Goal: Task Accomplishment & Management: Complete application form

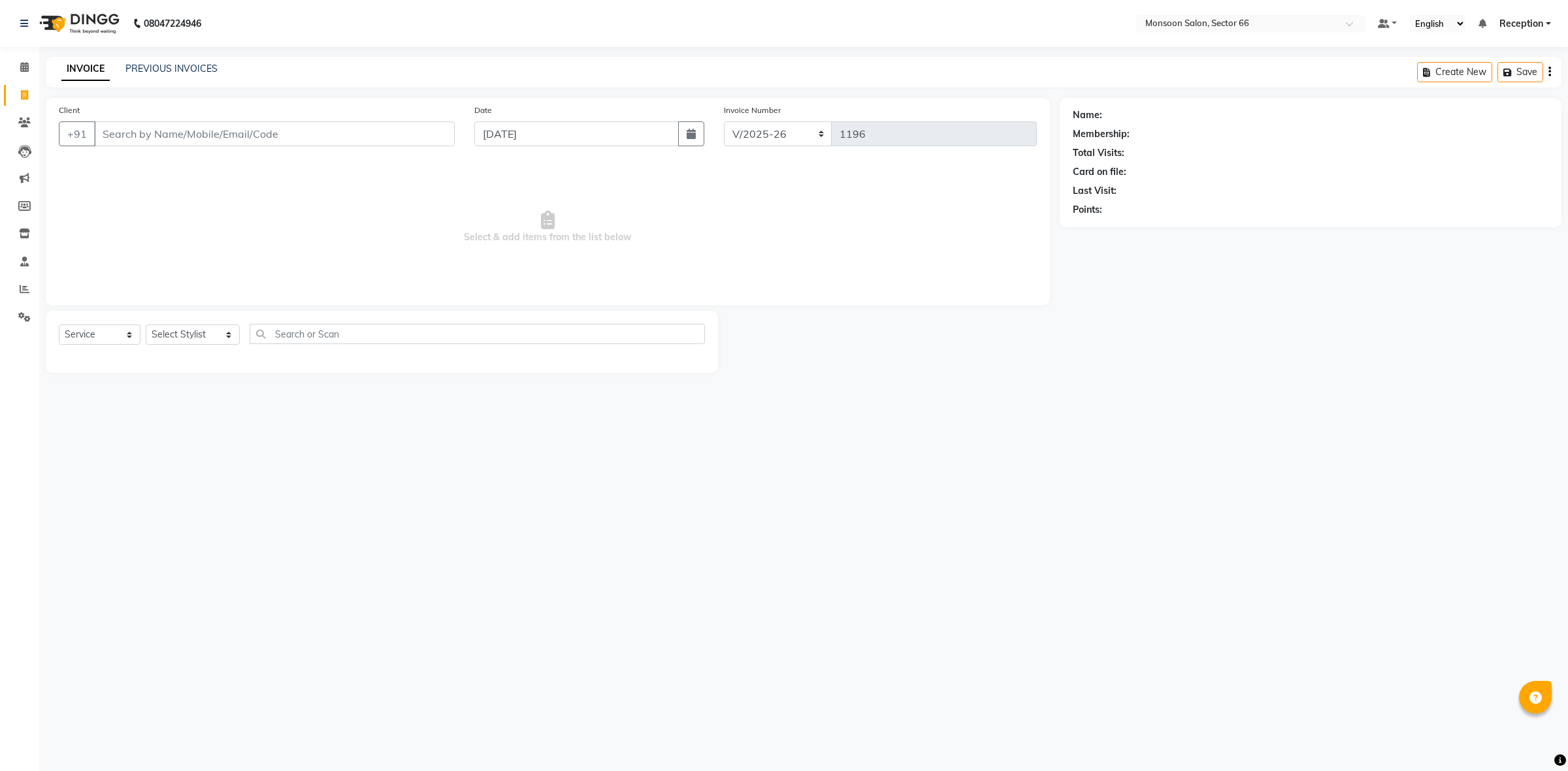
select select "3741"
select select "service"
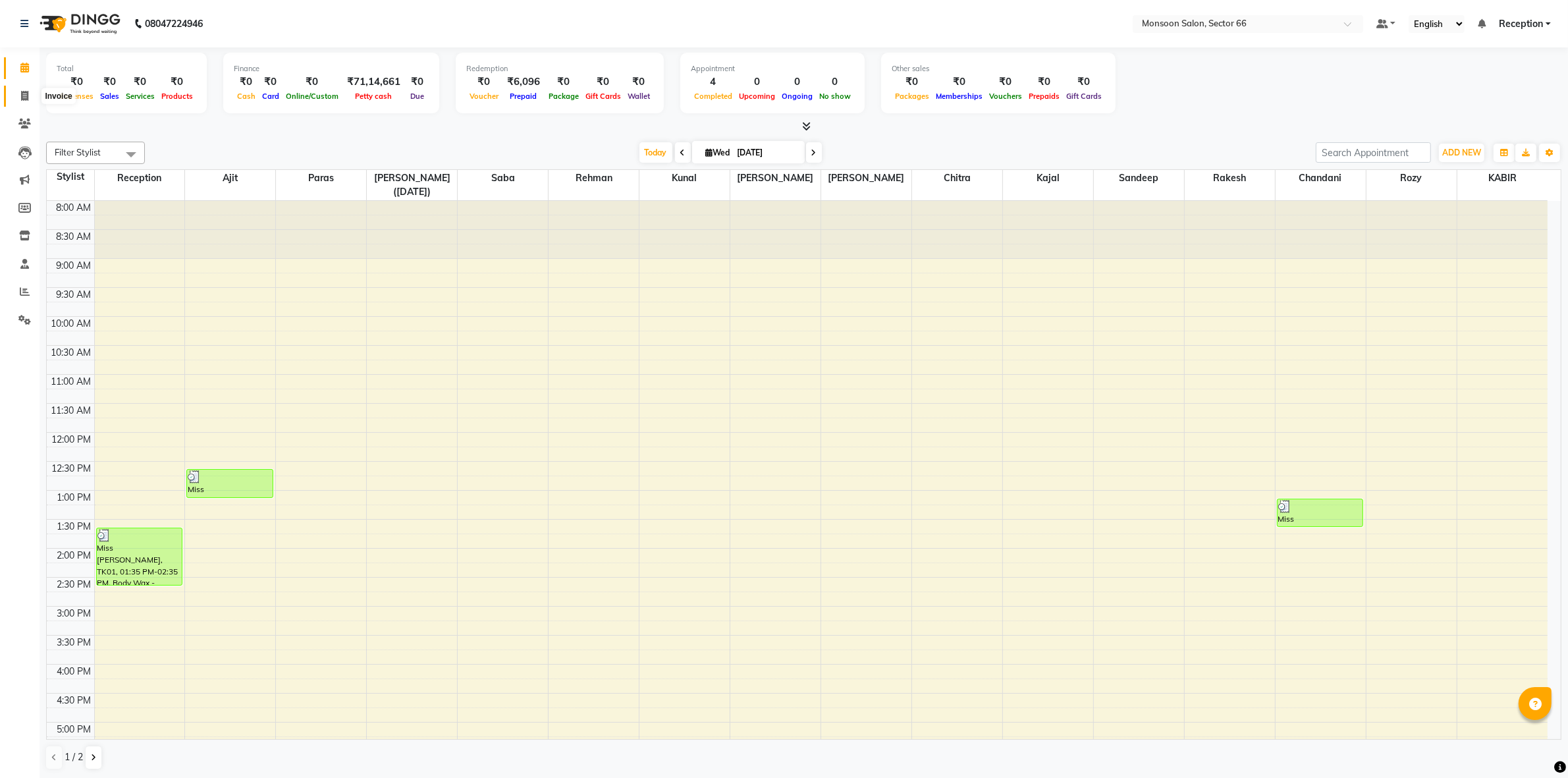
click at [28, 97] on icon at bounding box center [25, 96] width 7 height 10
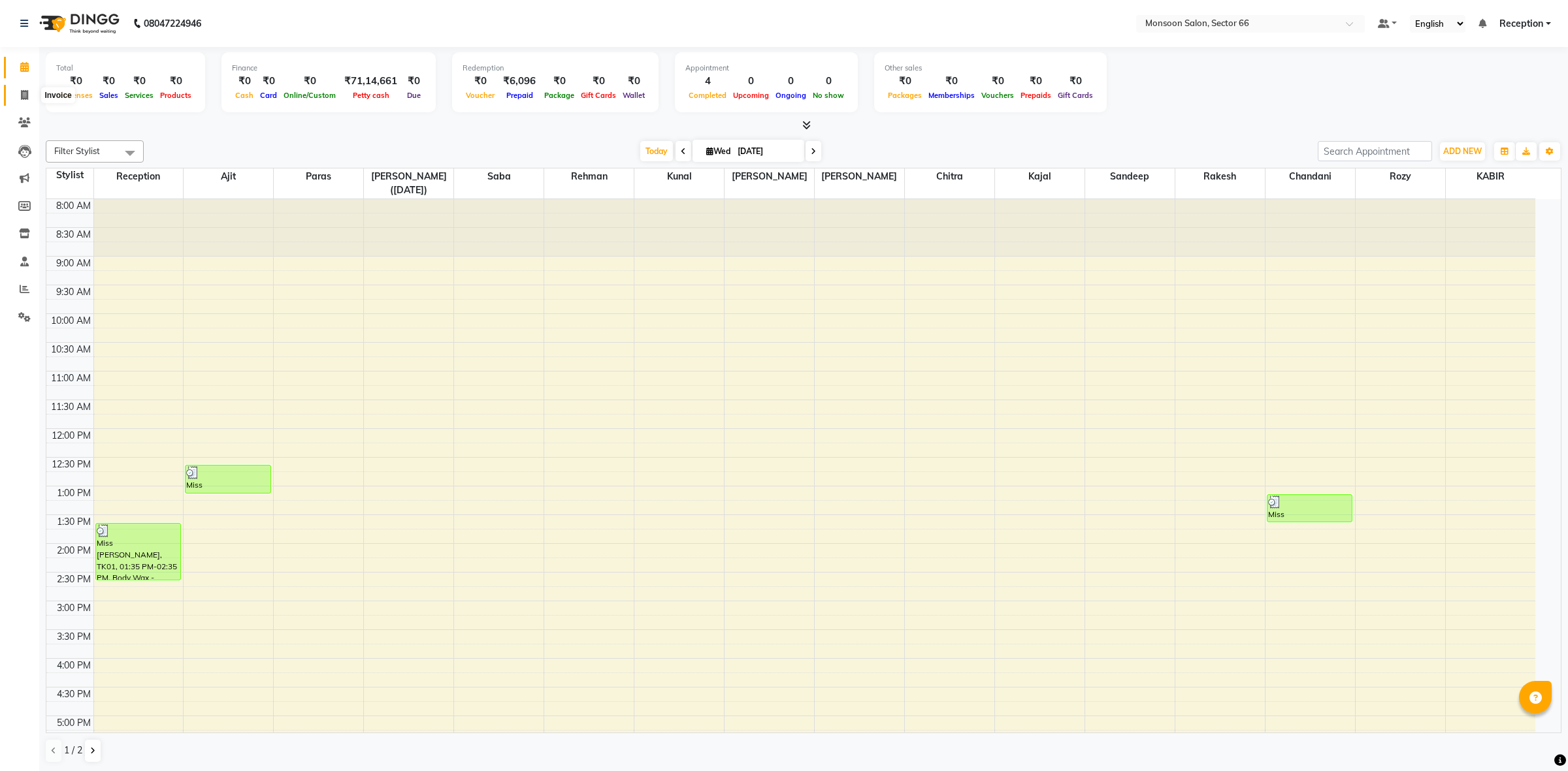
select select "3741"
select select "service"
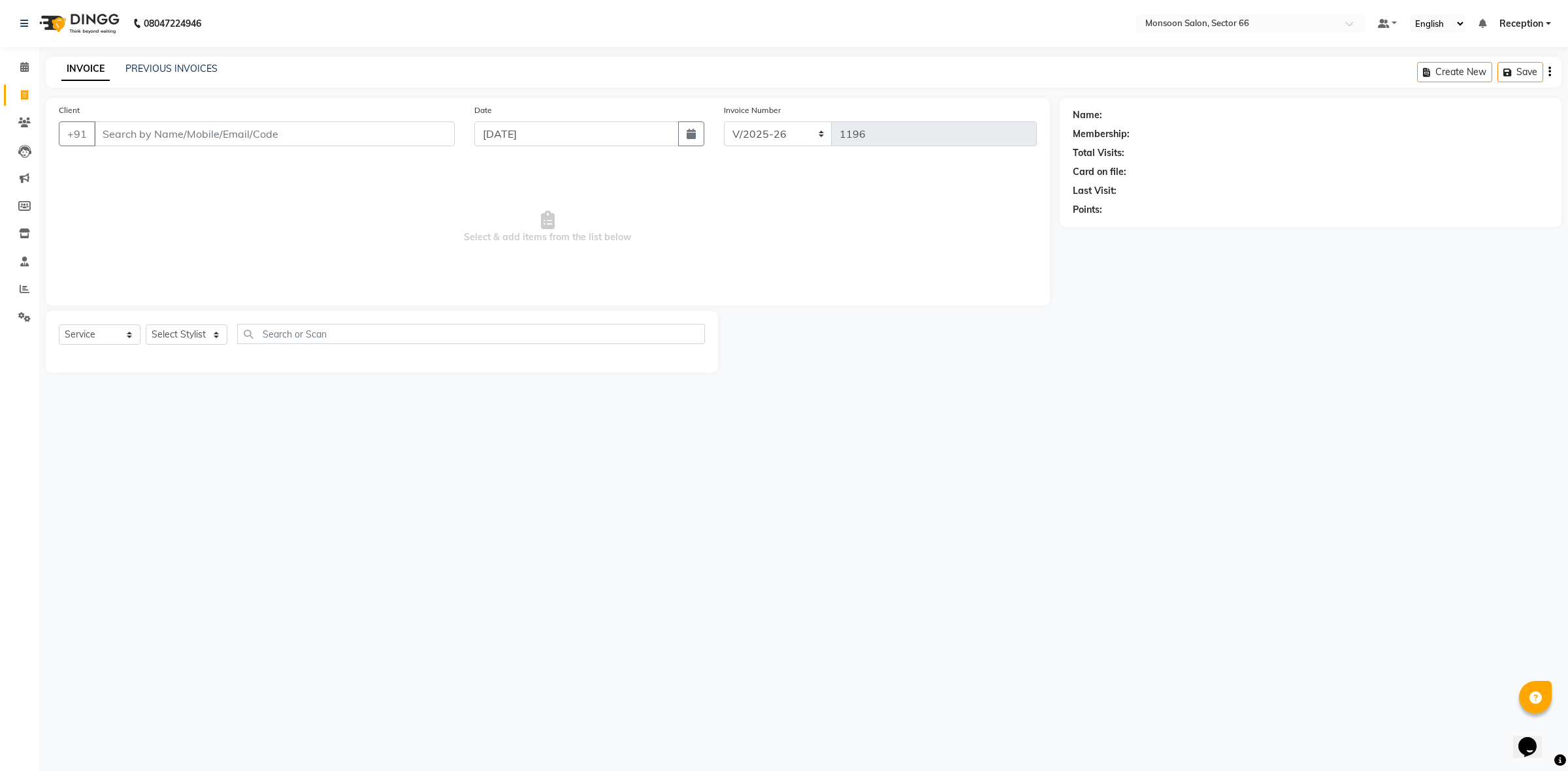
click at [188, 124] on input "Client" at bounding box center [275, 134] width 361 height 25
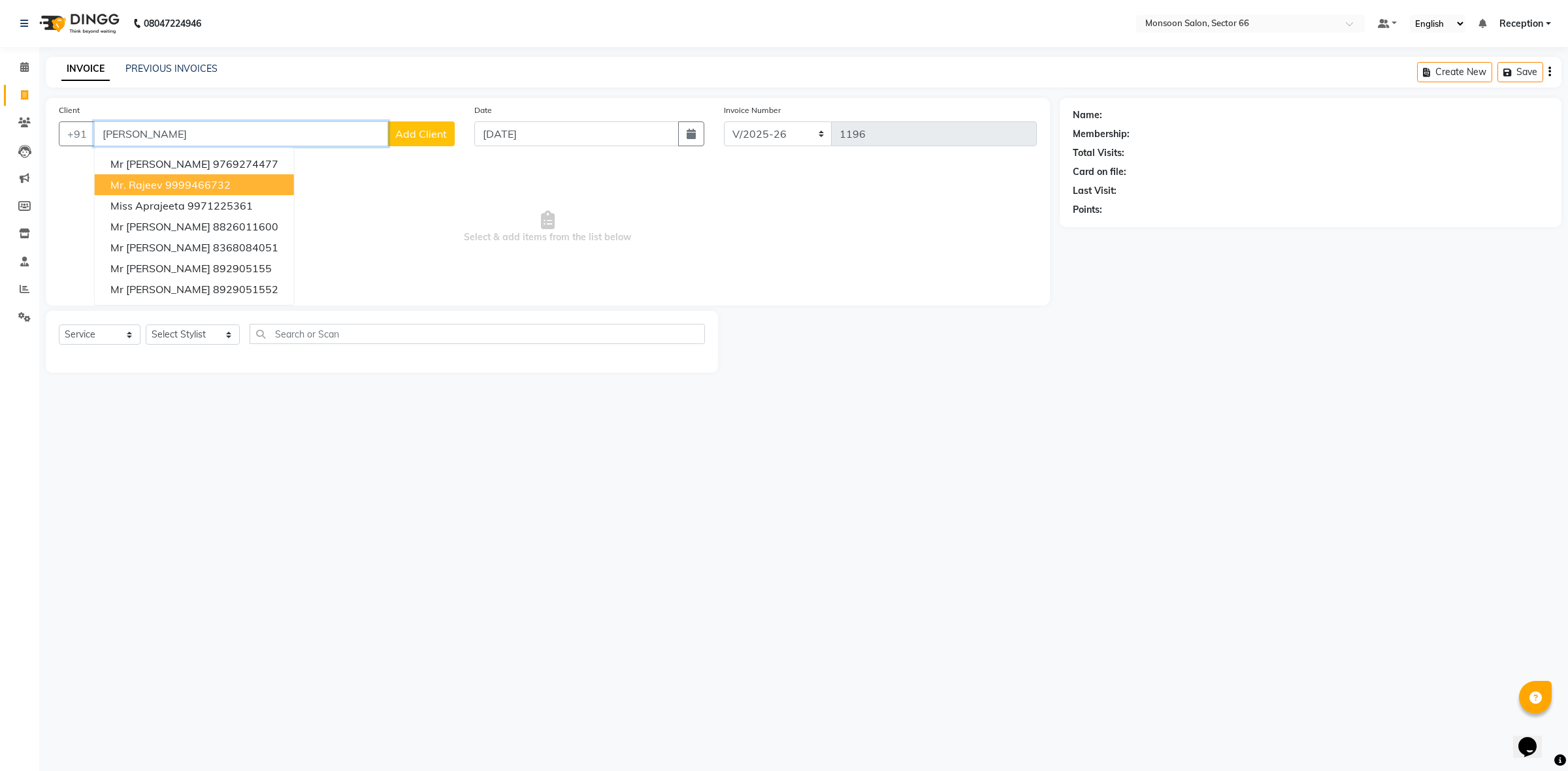
click at [217, 184] on ngb-highlight "9999466732" at bounding box center [198, 185] width 65 height 13
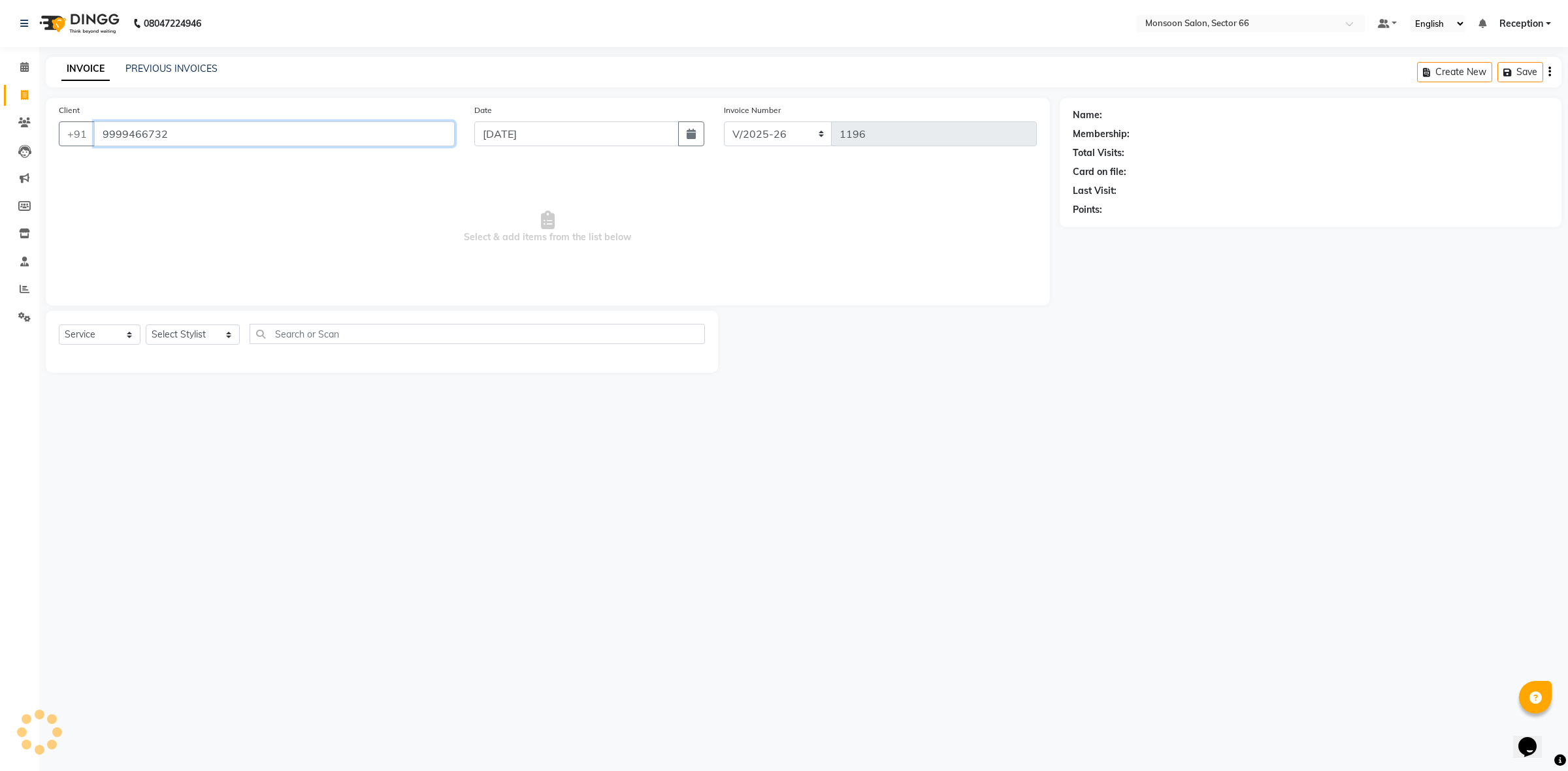
type input "9999466732"
select select "1: Object"
click at [1112, 226] on icon "button" at bounding box center [1109, 228] width 9 height 9
click at [170, 344] on select "Select Stylist [PERSON_NAME] ([DATE]) Ajit [PERSON_NAME] chitra [PERSON_NAME] k…" at bounding box center [192, 335] width 94 height 21
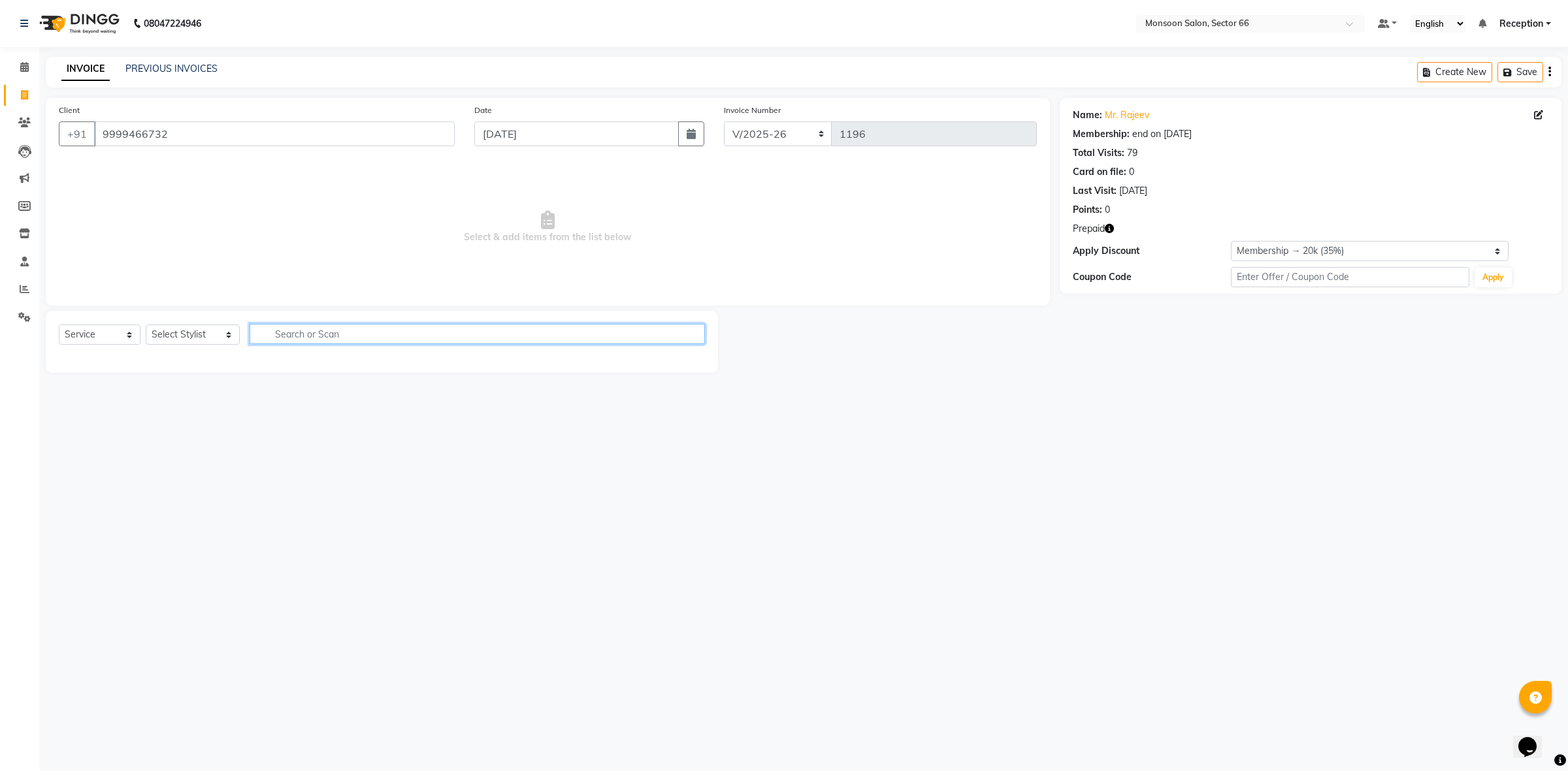
click at [278, 324] on input "text" at bounding box center [478, 334] width 456 height 21
click at [197, 342] on select "Select Stylist [PERSON_NAME] ([DATE]) Ajit [PERSON_NAME] chitra [PERSON_NAME] k…" at bounding box center [192, 335] width 94 height 21
select select "27679"
click at [146, 325] on select "Select Stylist [PERSON_NAME] ([DATE]) Ajit [PERSON_NAME] chitra [PERSON_NAME] k…" at bounding box center [192, 335] width 94 height 21
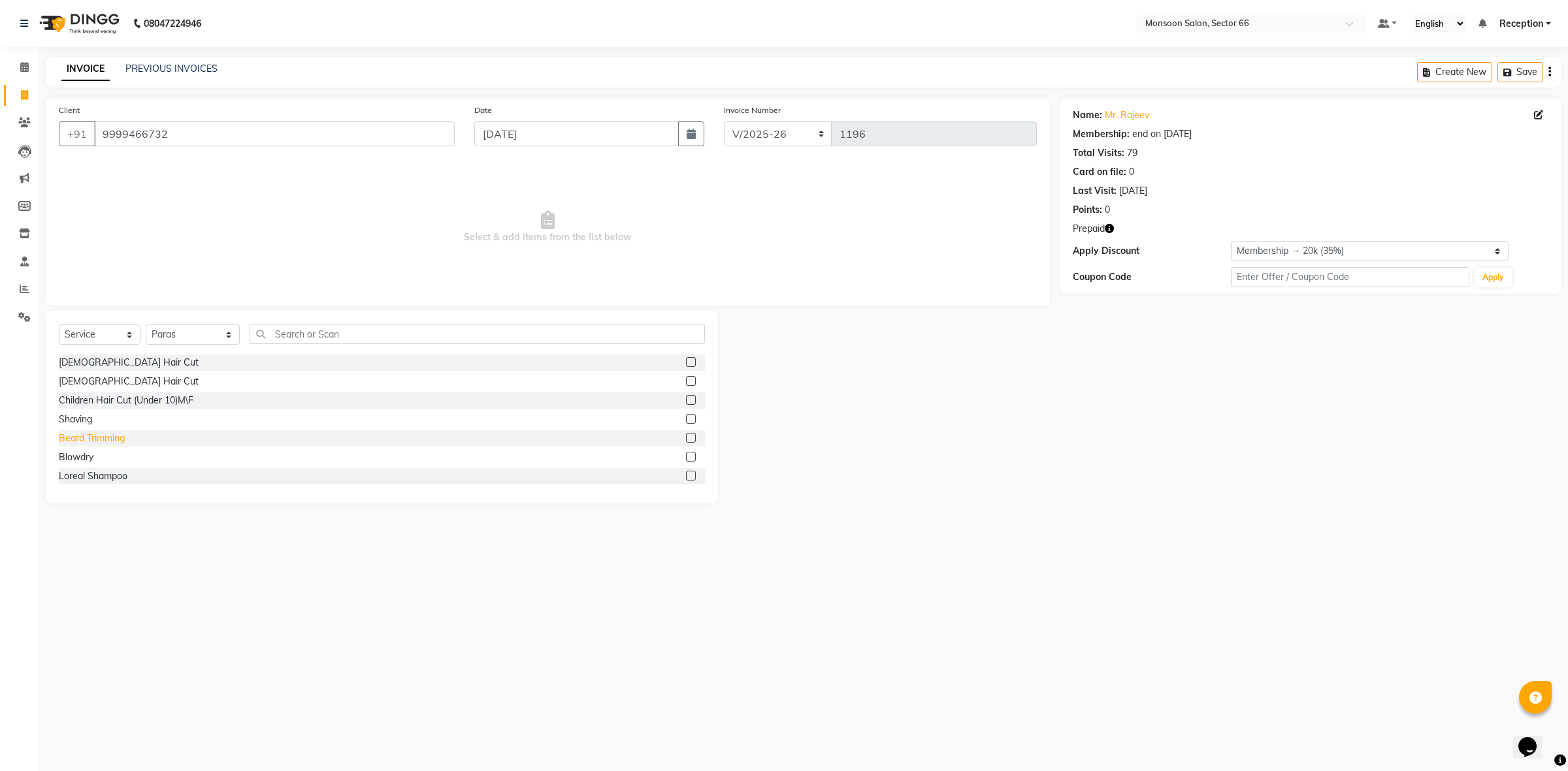
click at [97, 439] on div "Beard Trimming" at bounding box center [91, 438] width 66 height 13
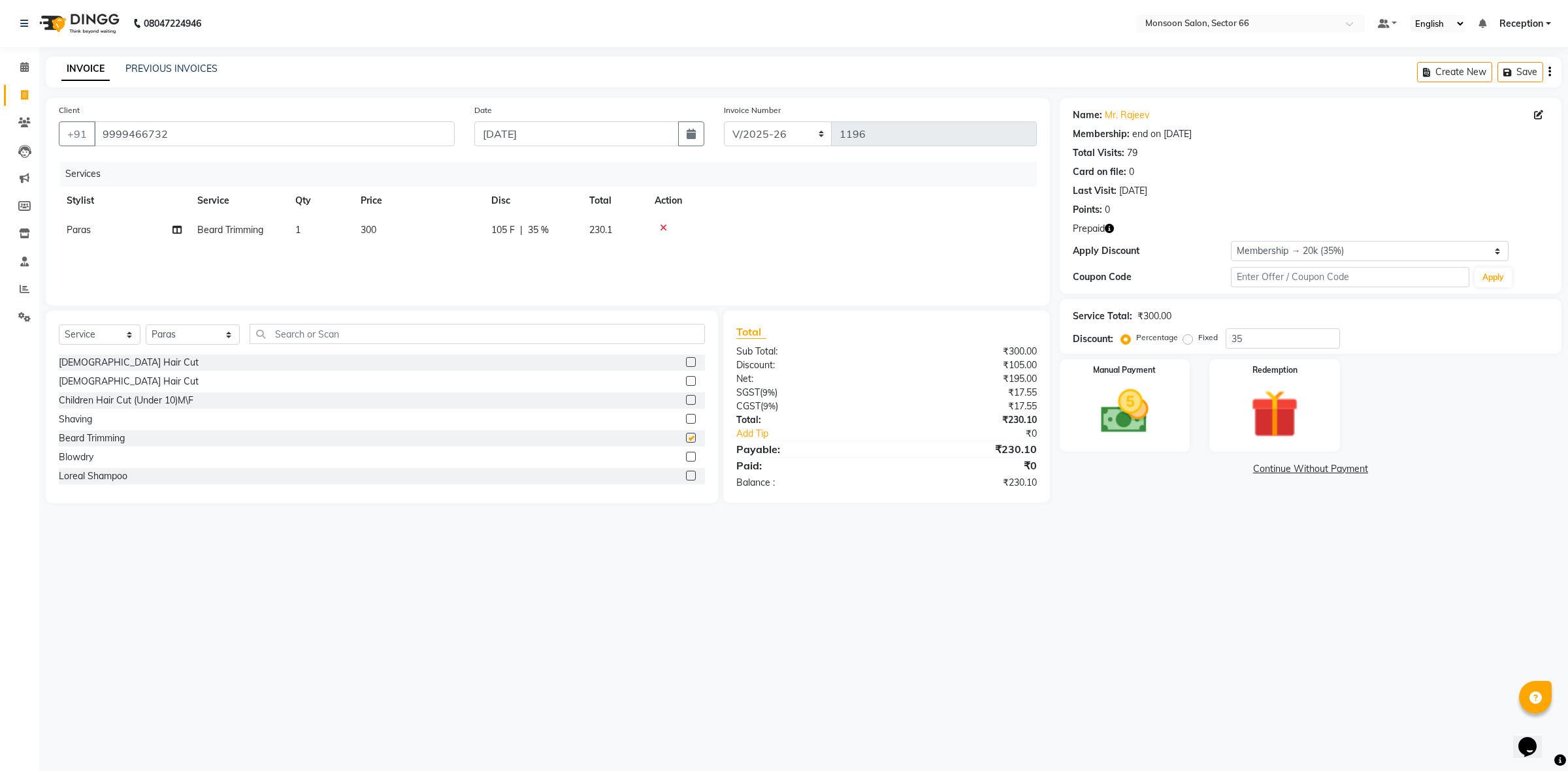
checkbox input "false"
drag, startPoint x: 1288, startPoint y: 418, endPoint x: 1273, endPoint y: 430, distance: 19.2
click at [1286, 420] on img at bounding box center [1274, 415] width 81 height 62
click at [1167, 469] on span "Prepaid 1" at bounding box center [1175, 470] width 42 height 15
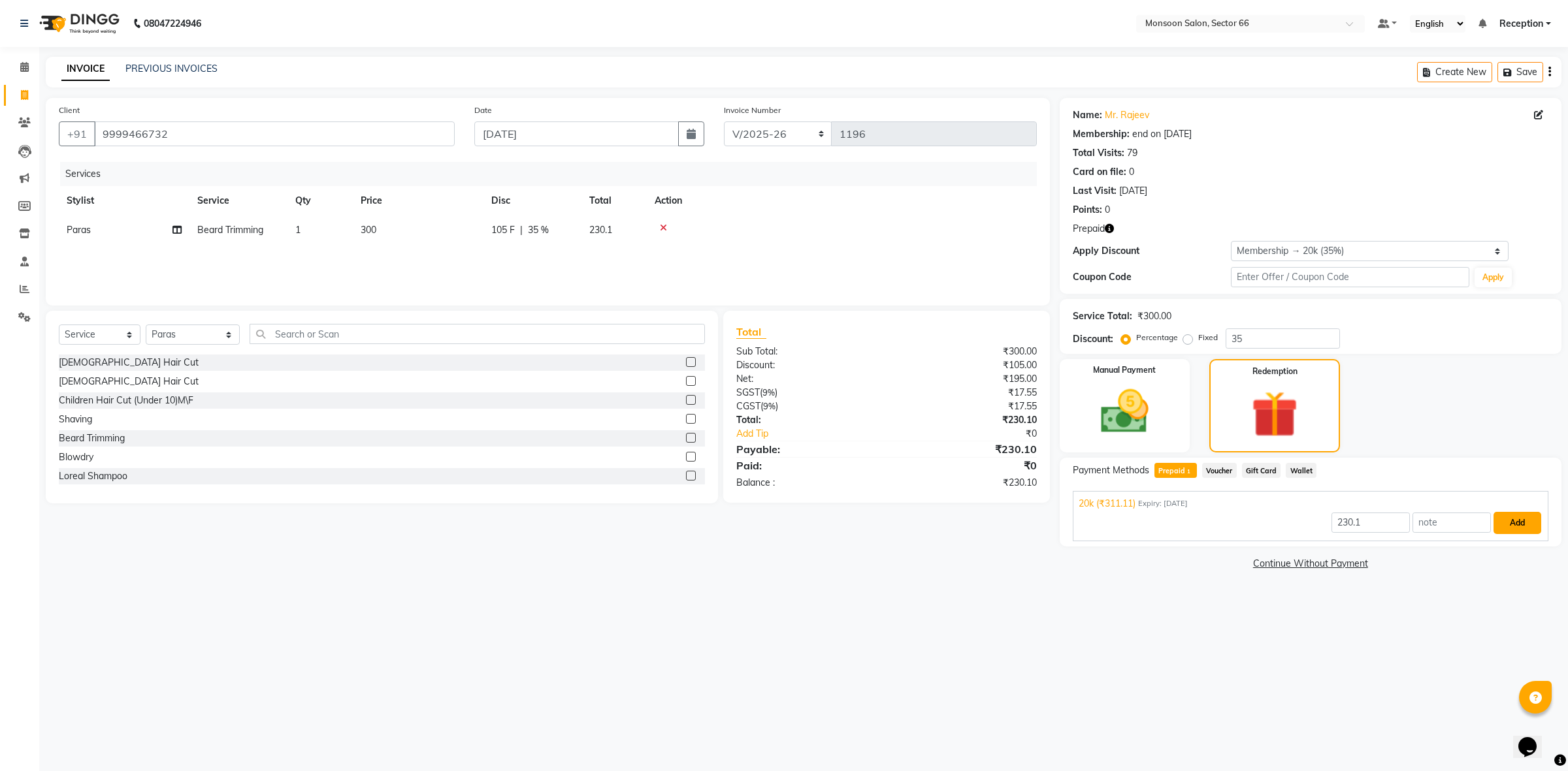
click at [1529, 519] on button "Add" at bounding box center [1517, 523] width 47 height 22
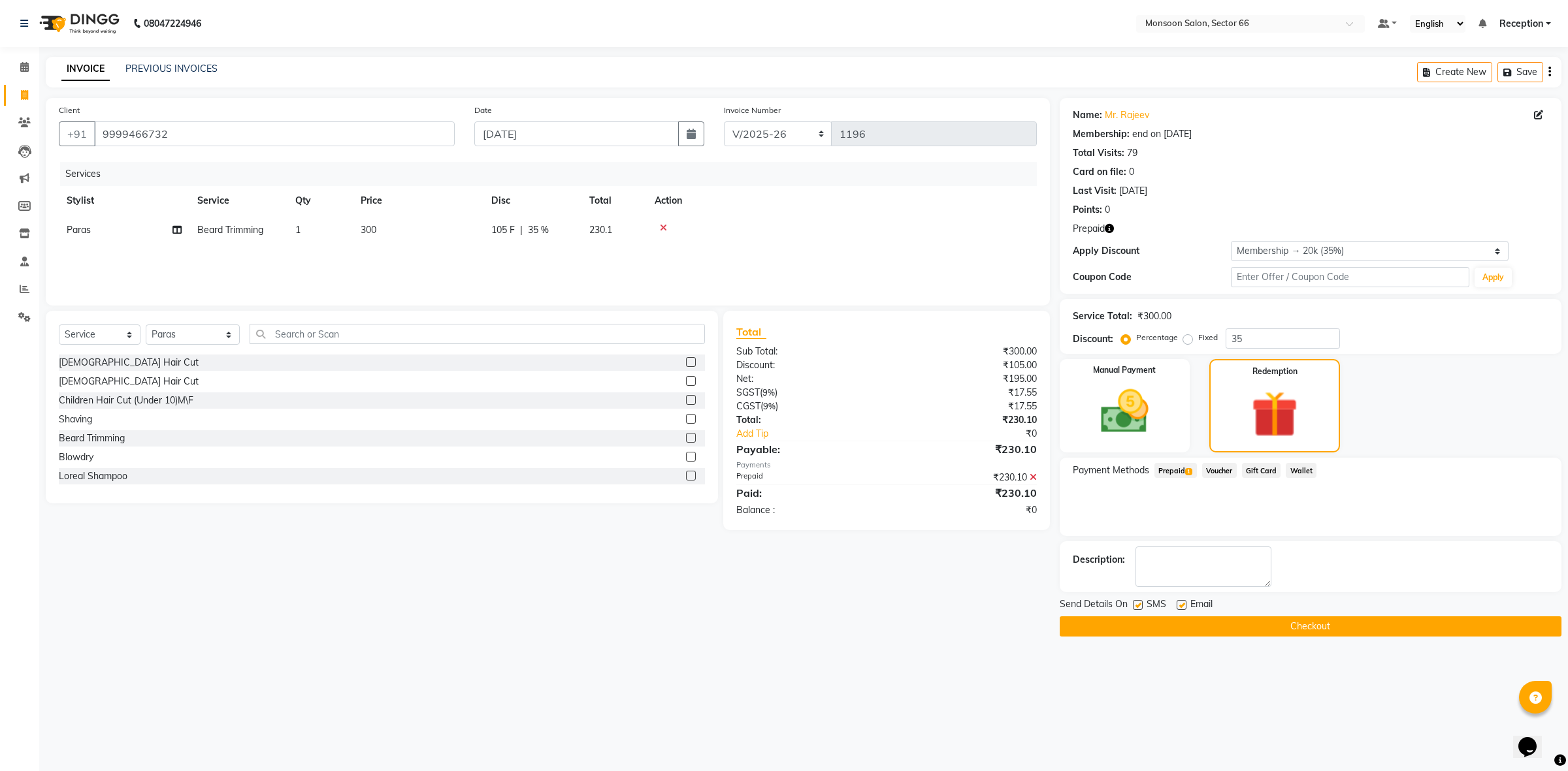
drag, startPoint x: 1304, startPoint y: 632, endPoint x: 1304, endPoint y: 640, distance: 8.0
click at [1304, 634] on button "Checkout" at bounding box center [1310, 627] width 502 height 21
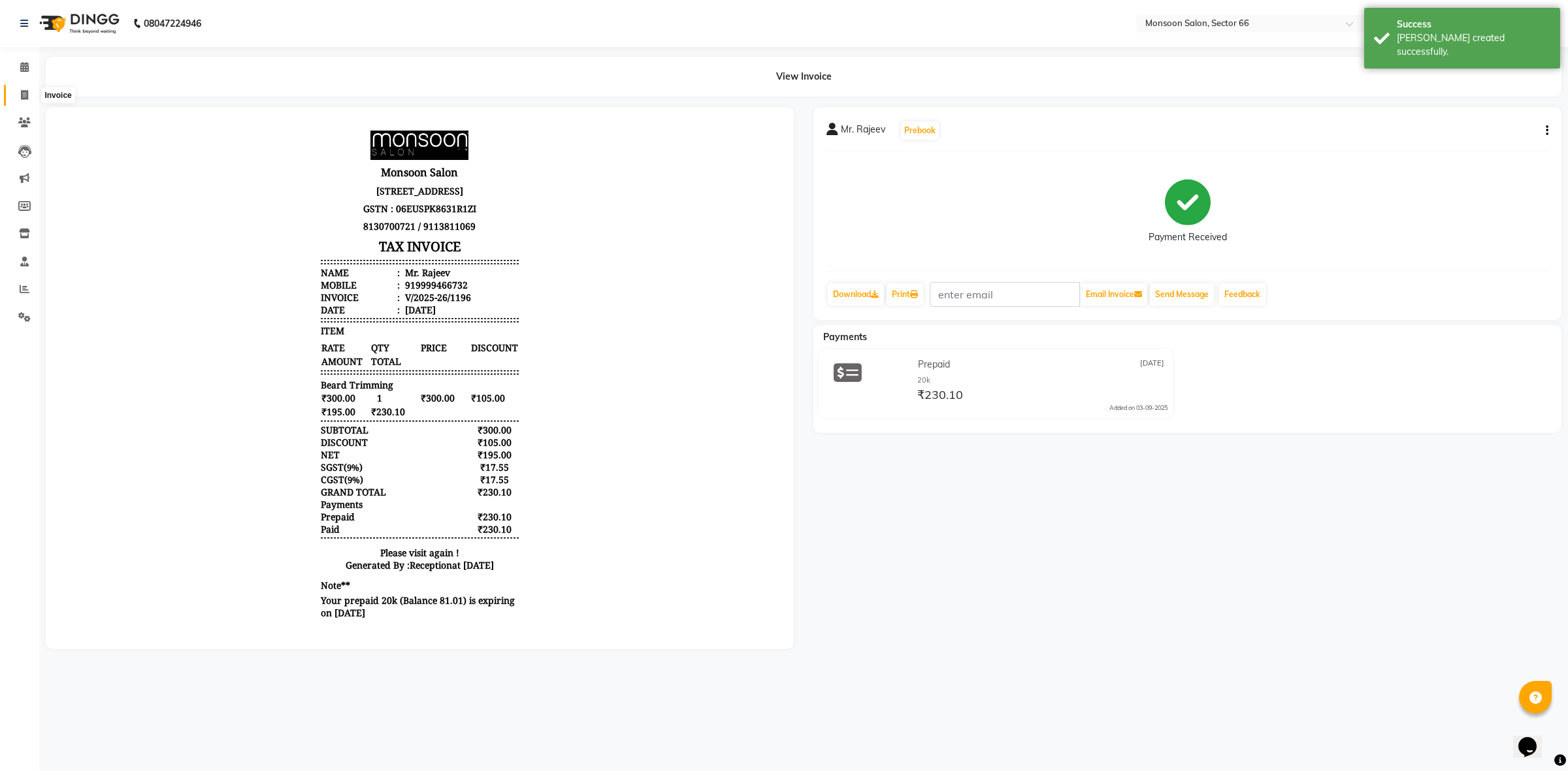
click at [21, 95] on icon at bounding box center [25, 95] width 7 height 10
select select "3741"
select select "service"
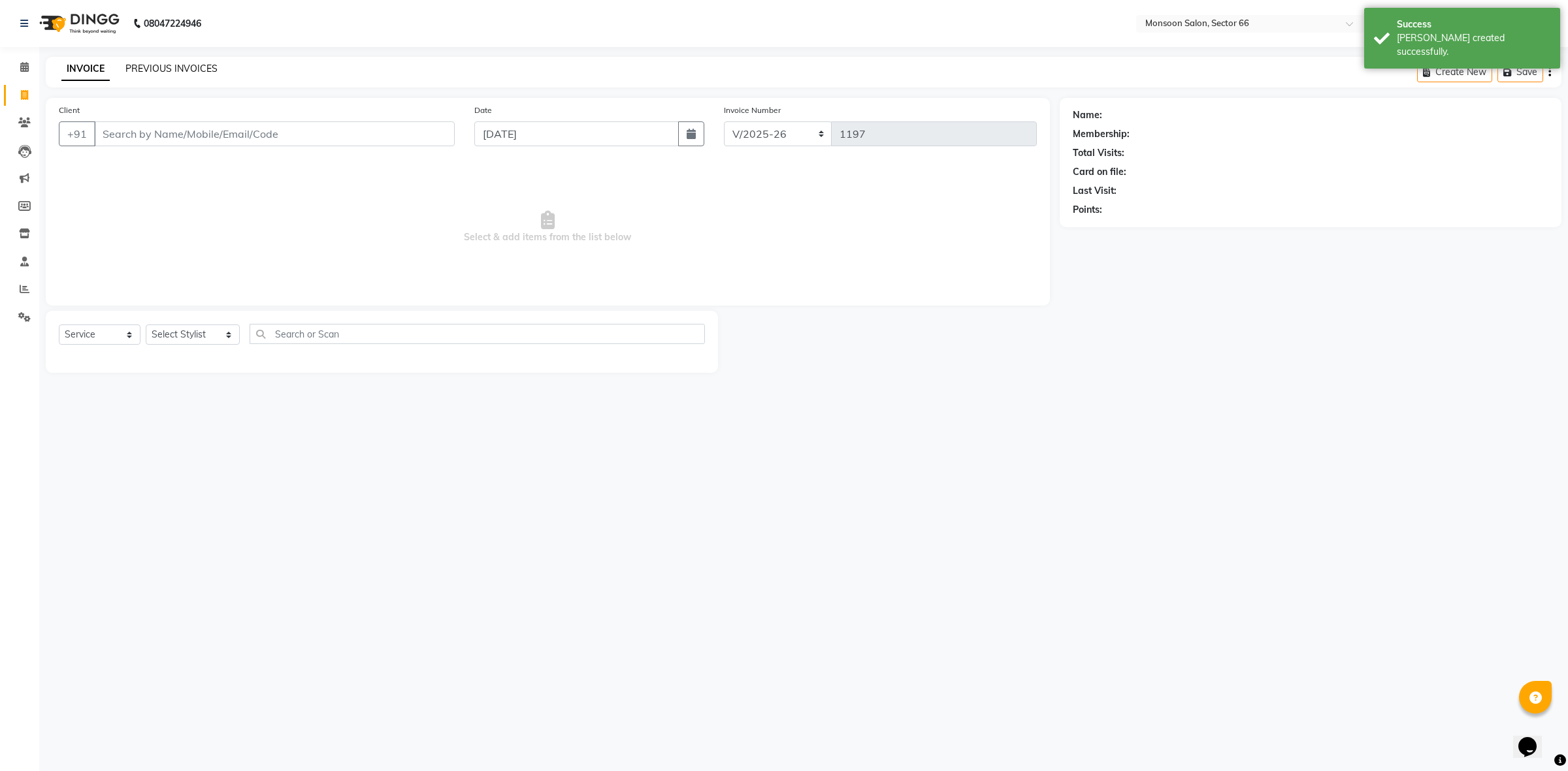
click at [180, 70] on link "PREVIOUS INVOICES" at bounding box center [171, 69] width 92 height 12
